Goal: Navigation & Orientation: Find specific page/section

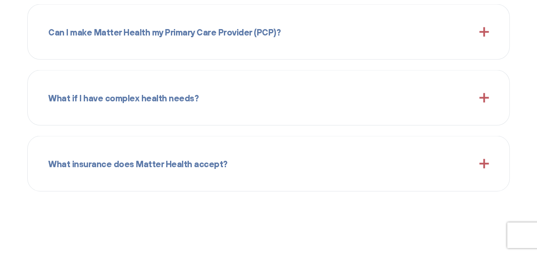
scroll to position [854, 0]
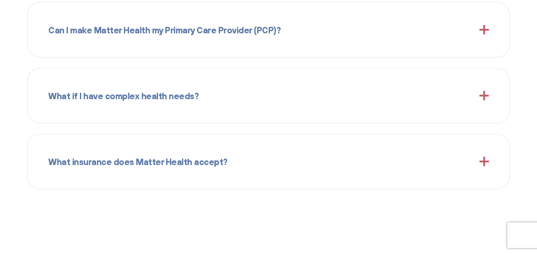
click at [485, 29] on span at bounding box center [483, 29] width 9 height 9
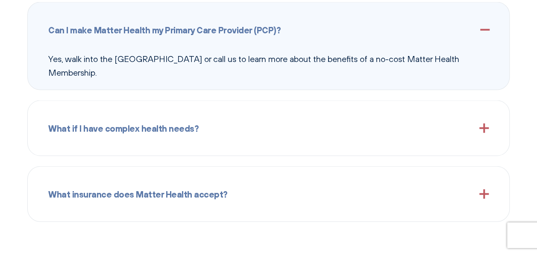
click at [484, 126] on span at bounding box center [483, 127] width 9 height 9
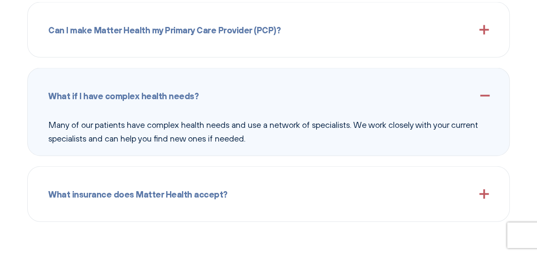
click at [485, 192] on span at bounding box center [483, 193] width 9 height 9
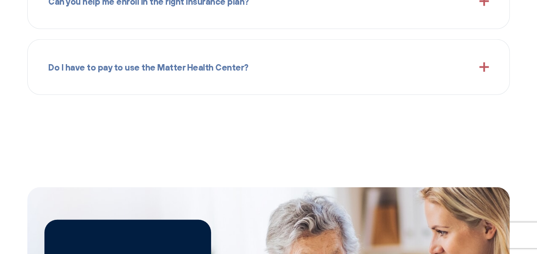
scroll to position [1116, 0]
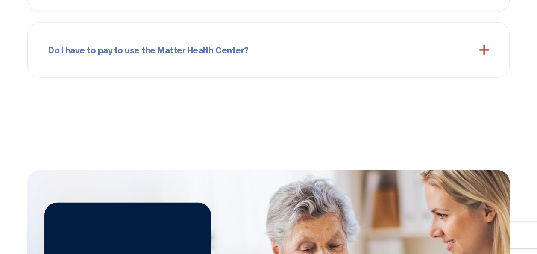
click at [484, 48] on span at bounding box center [483, 49] width 9 height 9
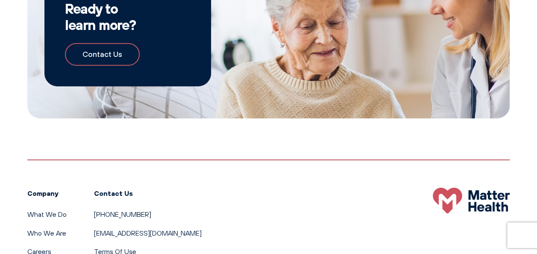
scroll to position [1386, 0]
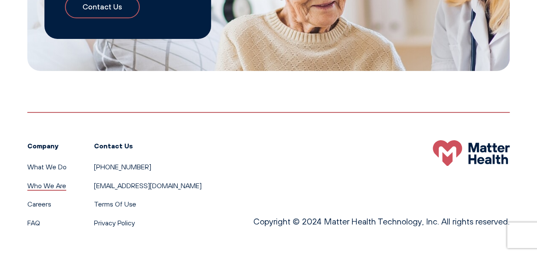
click at [29, 186] on link "Who We Are" at bounding box center [46, 185] width 39 height 9
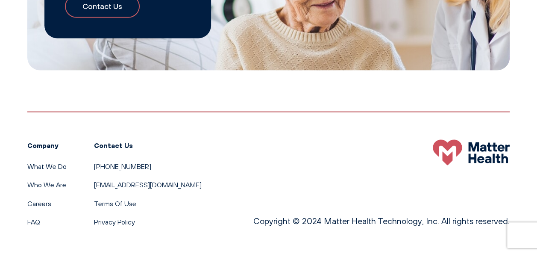
scroll to position [843, 0]
